Goal: Find specific page/section: Find specific page/section

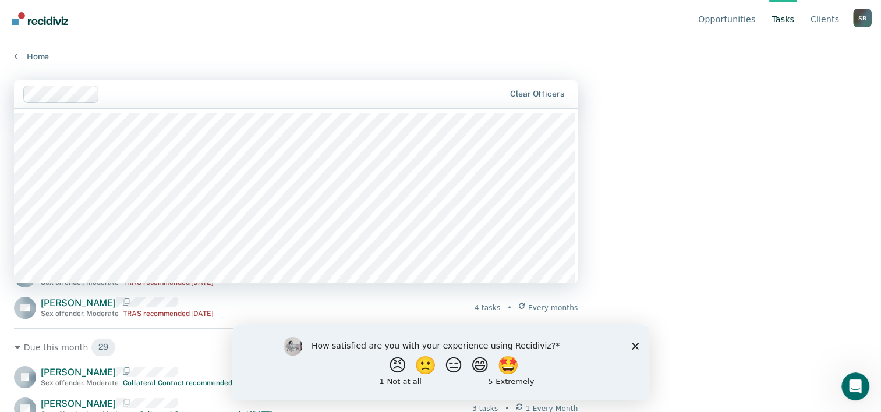
click at [188, 97] on div at bounding box center [304, 93] width 400 height 13
type input "jeg"
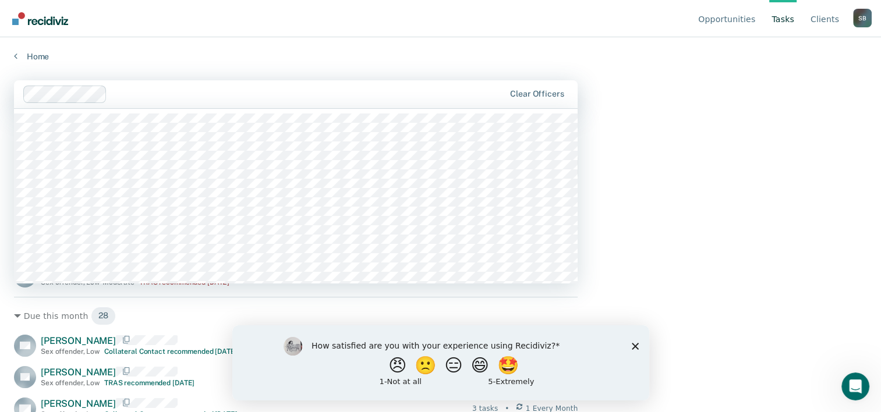
click at [188, 93] on div at bounding box center [308, 93] width 393 height 13
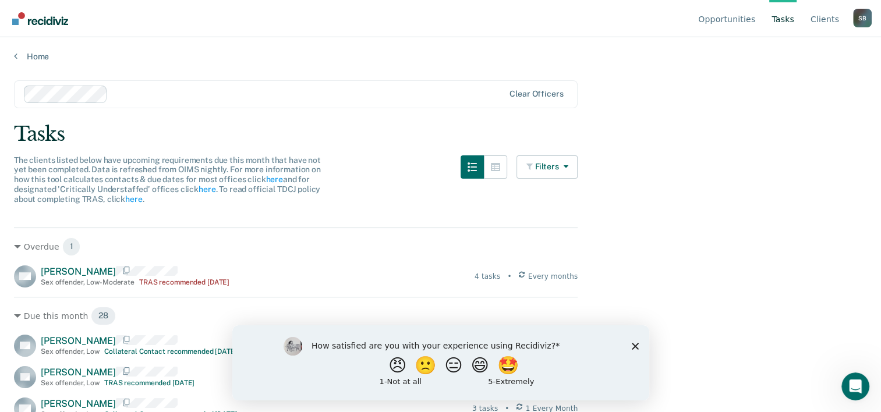
click at [401, 62] on main "Clear officers Tasks The clients listed below have upcoming requirements due th…" at bounding box center [440, 235] width 881 height 347
click at [631, 345] on icon "Close survey" at bounding box center [634, 345] width 7 height 7
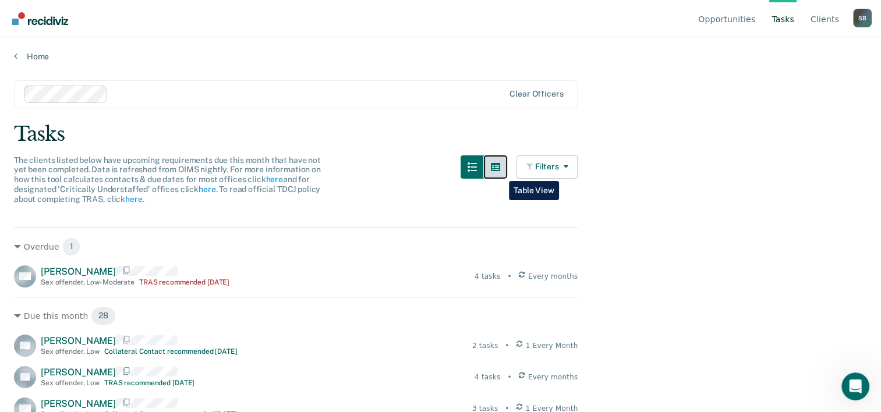
click at [500, 172] on button "button" at bounding box center [495, 167] width 23 height 23
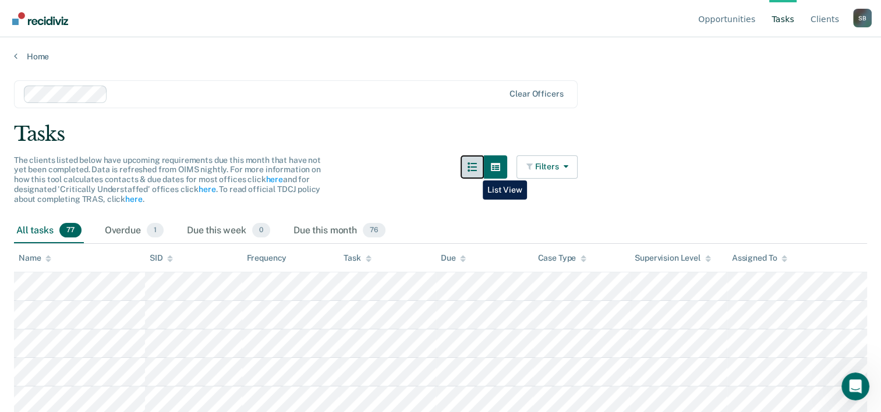
click at [474, 172] on button "button" at bounding box center [472, 167] width 23 height 23
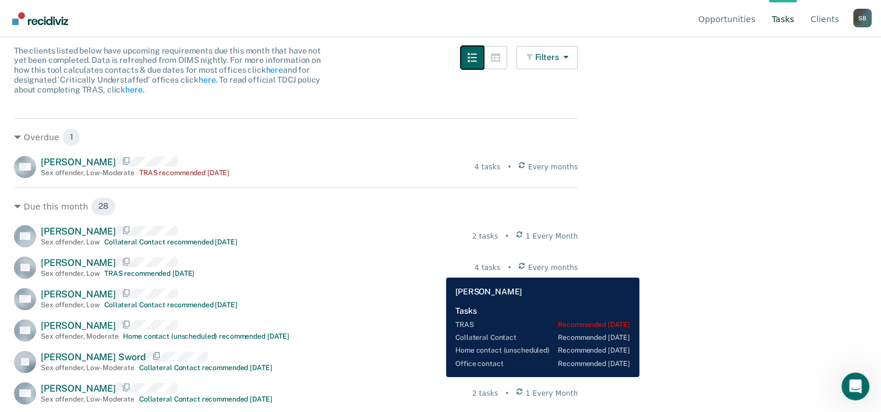
scroll to position [116, 0]
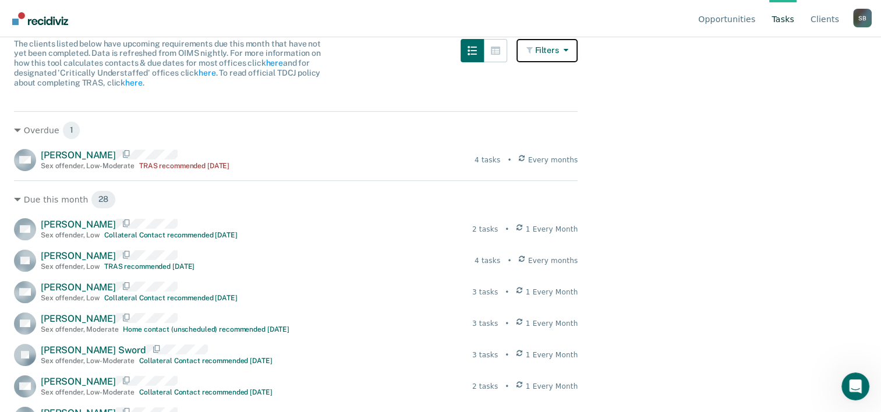
click at [546, 45] on button "Filters" at bounding box center [548, 50] width 62 height 23
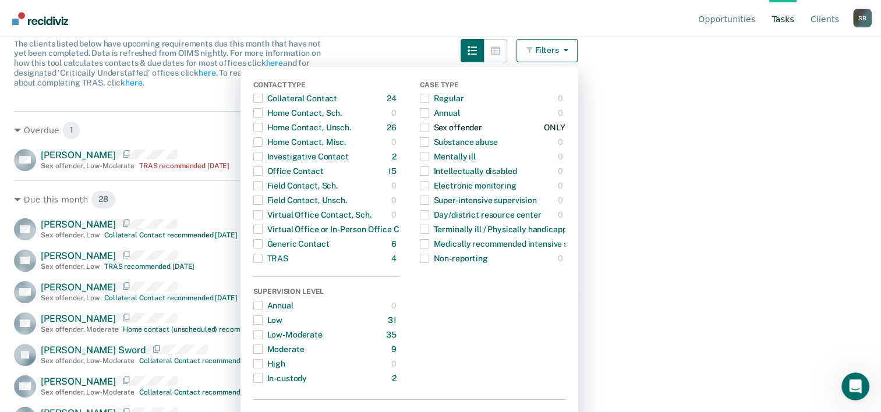
click at [436, 128] on div "Sex offender" at bounding box center [451, 127] width 62 height 19
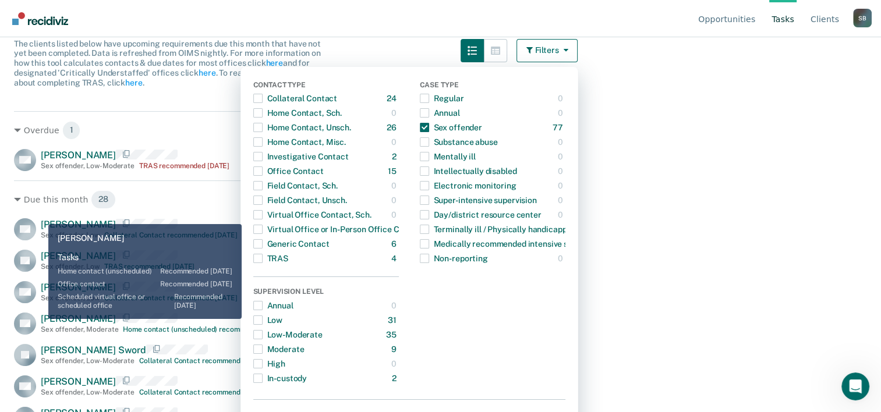
scroll to position [128, 0]
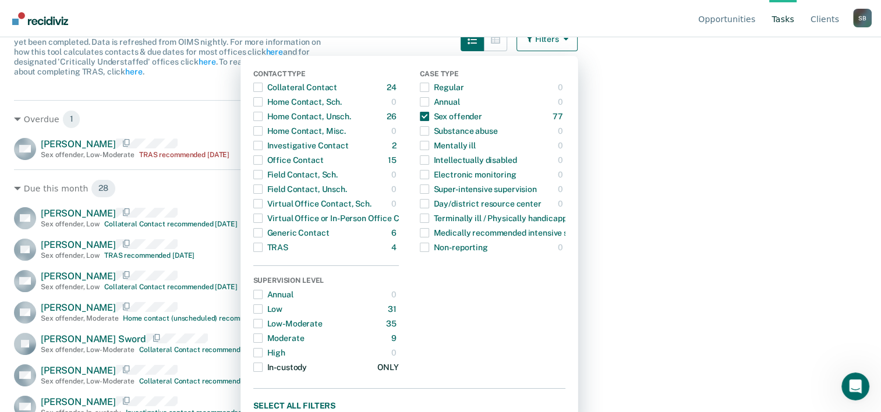
click at [263, 369] on span "Dropdown Menu" at bounding box center [257, 367] width 9 height 9
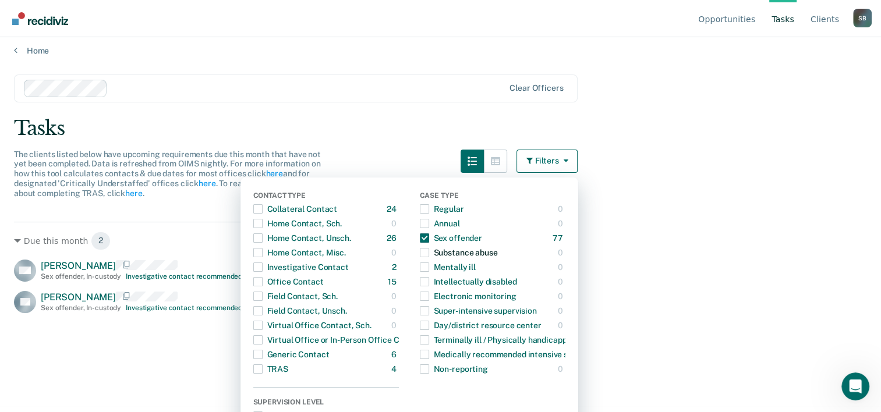
scroll to position [0, 0]
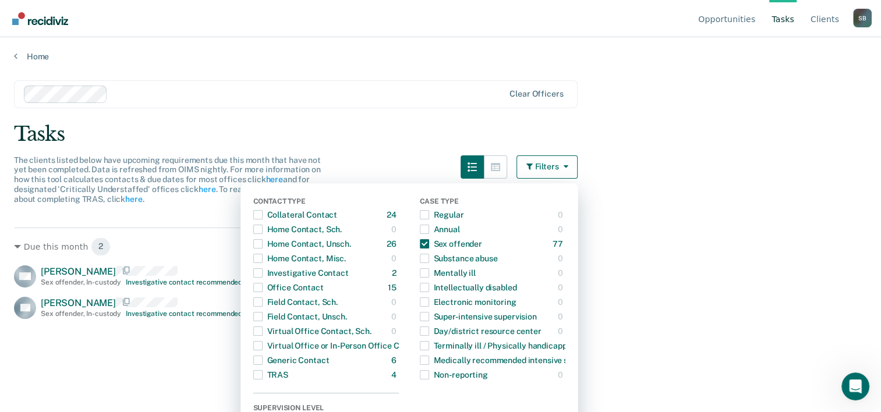
click at [606, 116] on main "Clear officers Tasks The clients listed below have upcoming requirements due th…" at bounding box center [440, 235] width 881 height 347
